Goal: Communication & Community: Participate in discussion

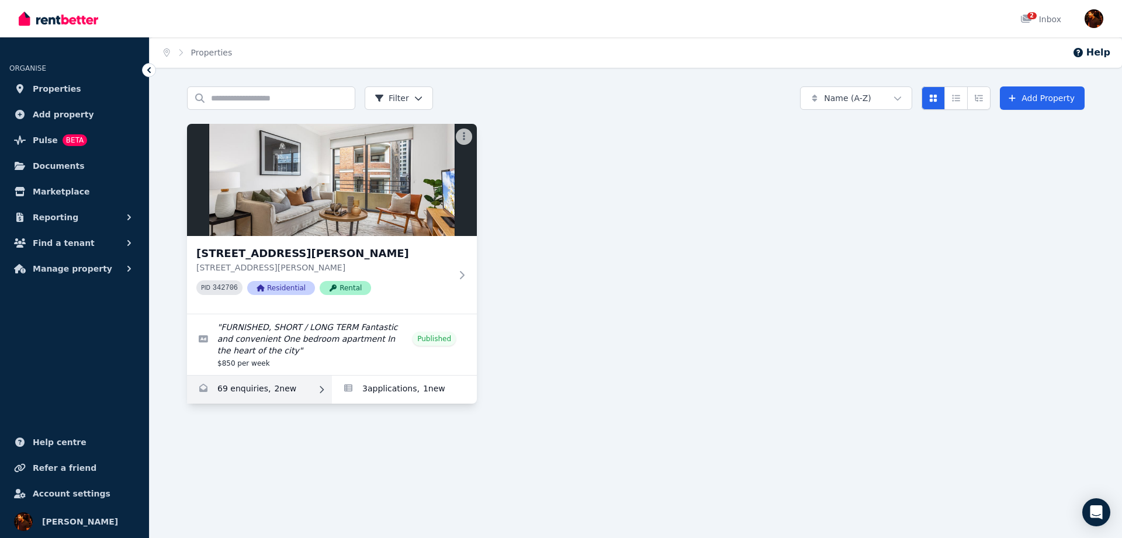
click at [288, 385] on link "Enquiries for 7/37-51 Foster Street, Surry Hills" at bounding box center [259, 390] width 145 height 28
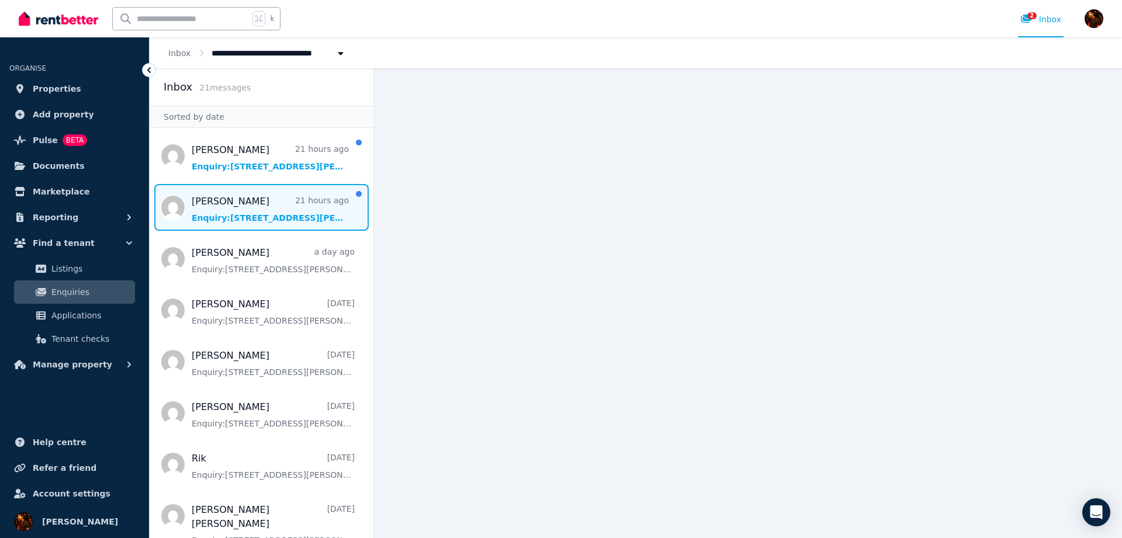
click at [266, 220] on span "Message list" at bounding box center [262, 207] width 224 height 47
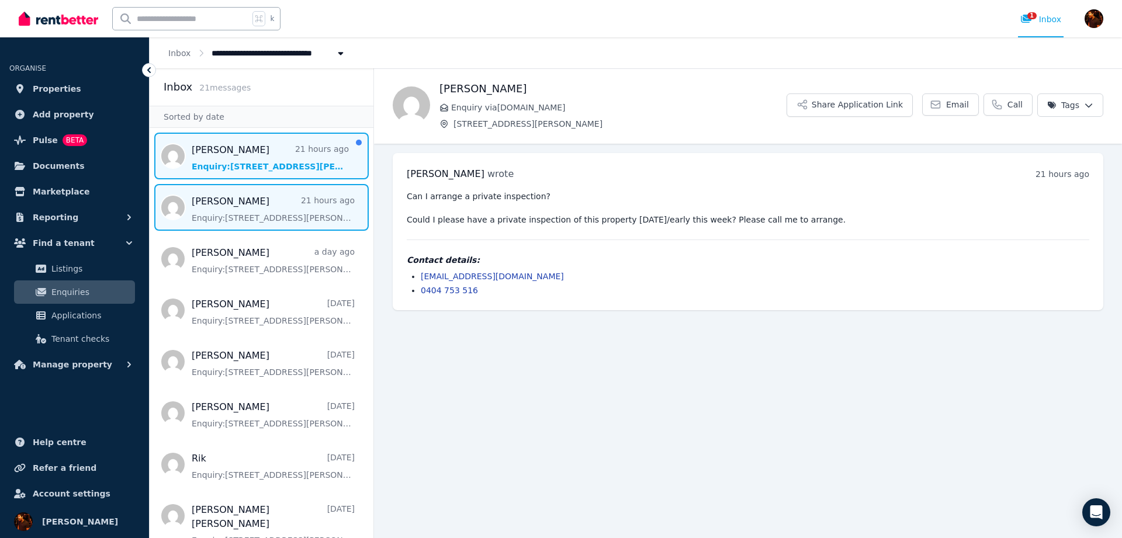
click at [244, 164] on span "Message list" at bounding box center [262, 156] width 224 height 47
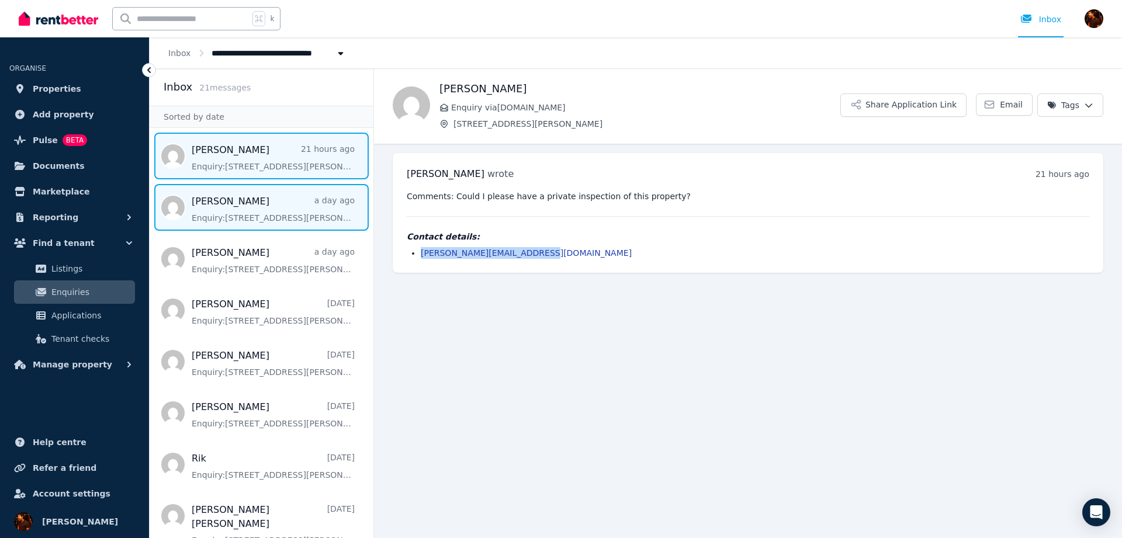
click at [244, 196] on span "Message list" at bounding box center [262, 207] width 224 height 47
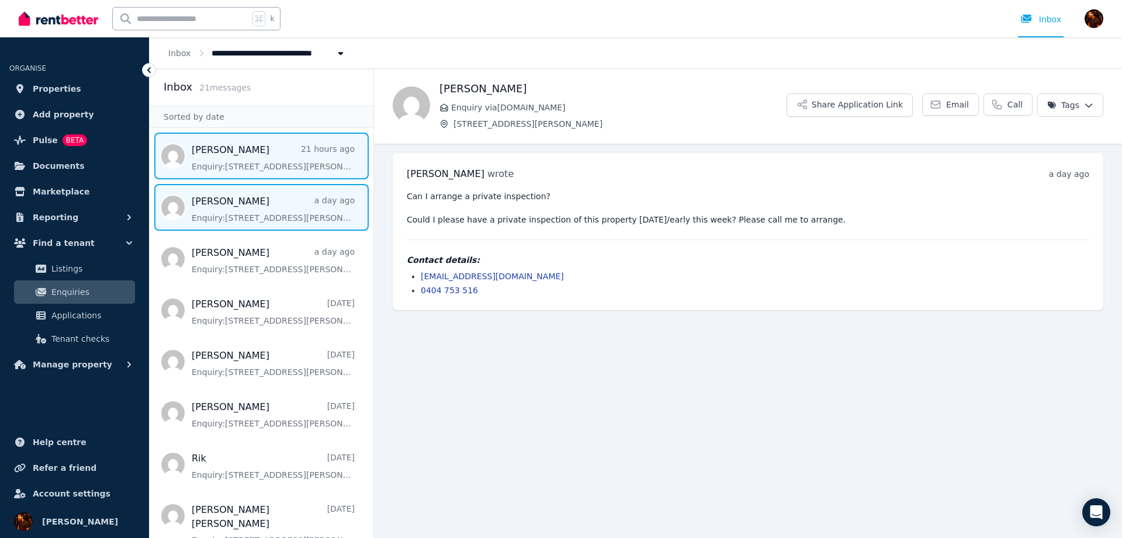
click at [252, 163] on span "Message list" at bounding box center [262, 156] width 224 height 47
